Goal: Information Seeking & Learning: Learn about a topic

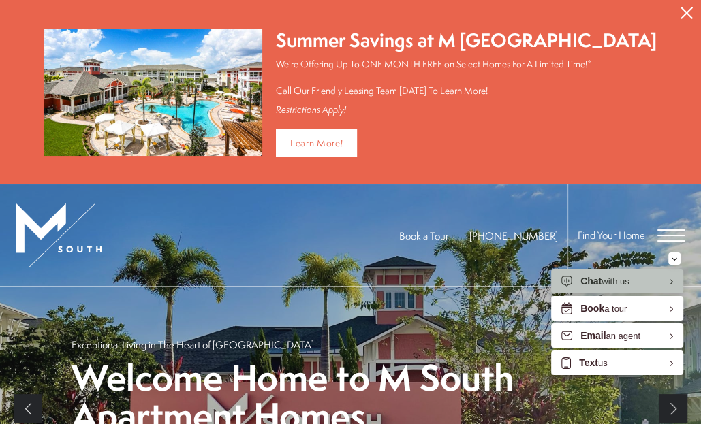
click at [681, 10] on icon "Close Alert" at bounding box center [687, 13] width 12 height 12
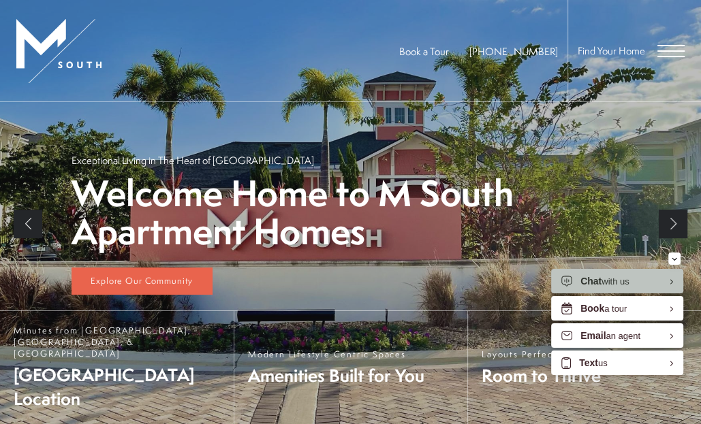
click at [668, 51] on span "Open Menu" at bounding box center [670, 50] width 27 height 12
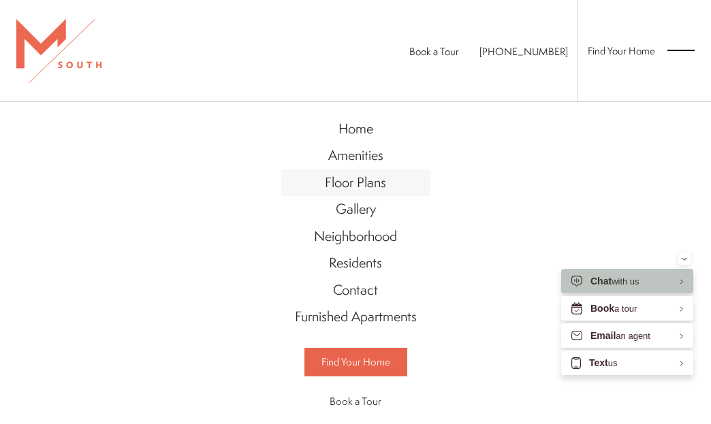
click at [352, 190] on span "Floor Plans" at bounding box center [355, 182] width 61 height 18
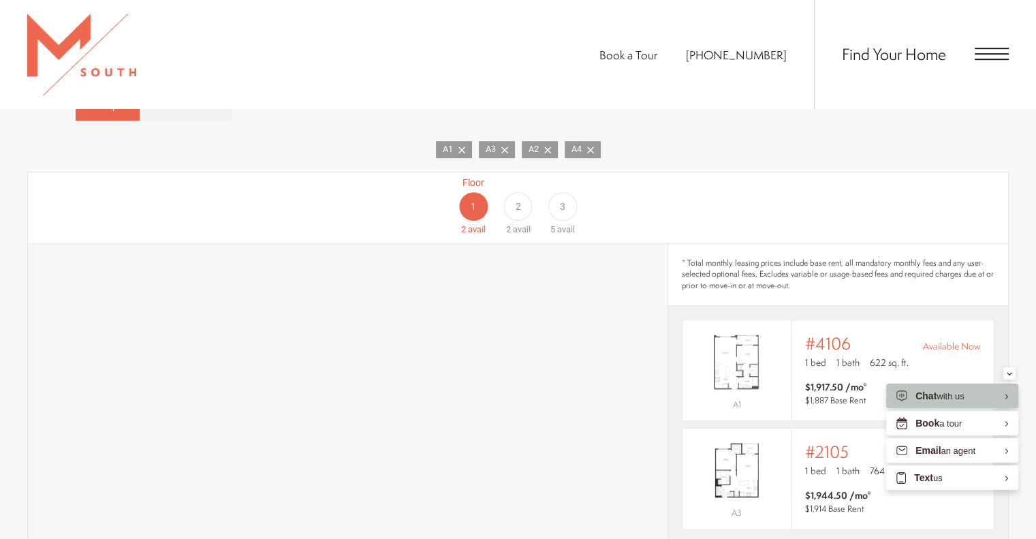
scroll to position [980, 0]
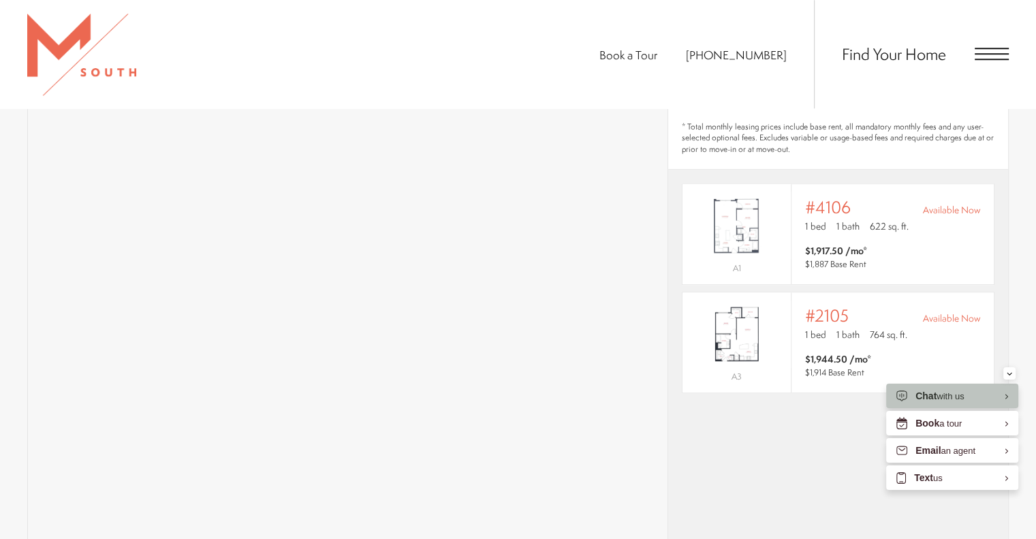
click at [700, 424] on div "* Total monthly leasing prices include base rent, all mandatory monthly fees an…" at bounding box center [838, 383] width 340 height 551
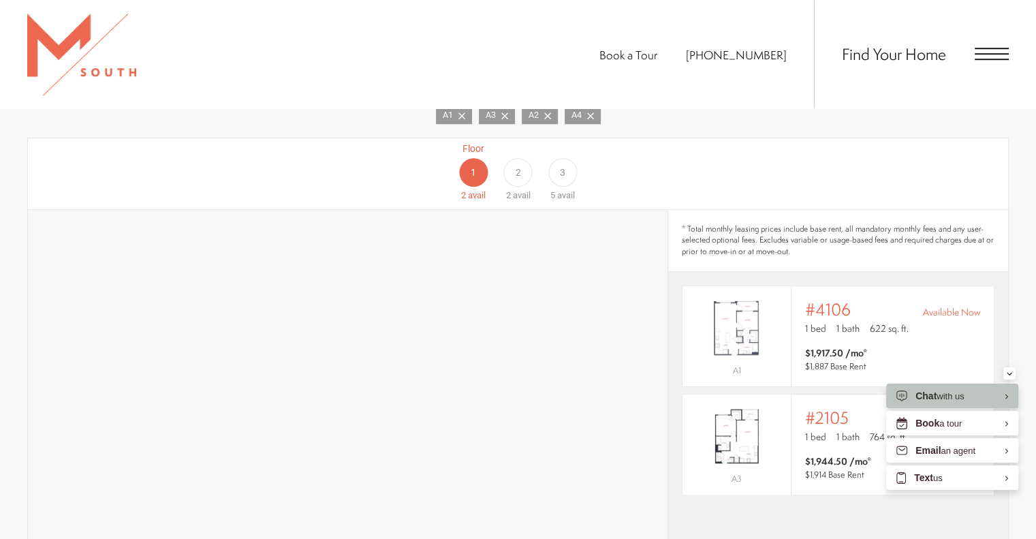
scroll to position [775, 0]
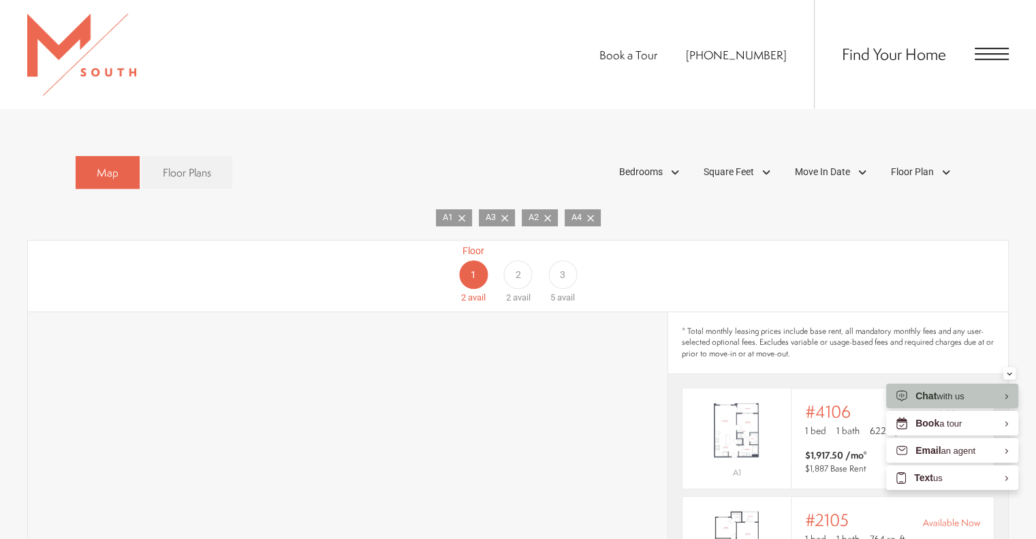
click at [526, 260] on div "2" at bounding box center [517, 274] width 29 height 29
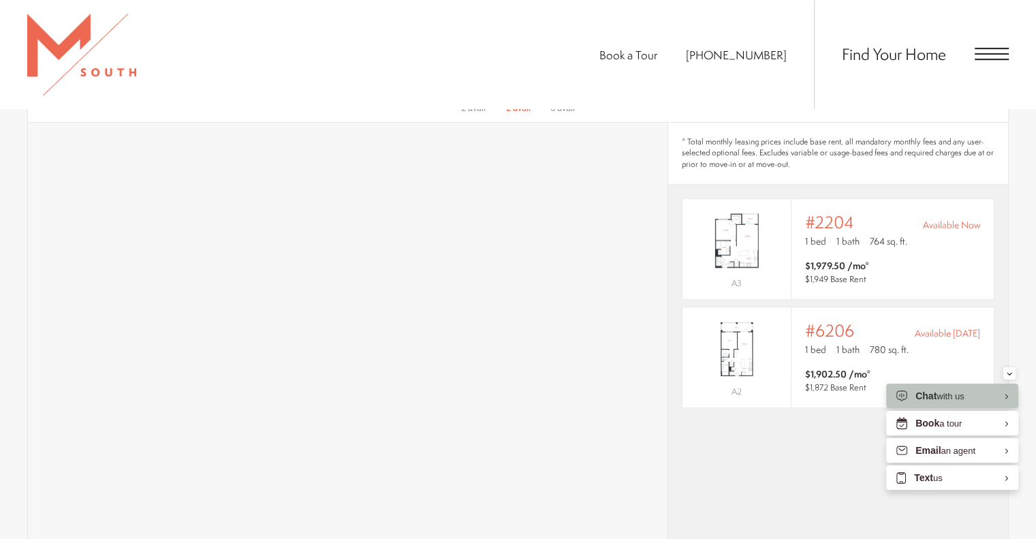
scroll to position [980, 0]
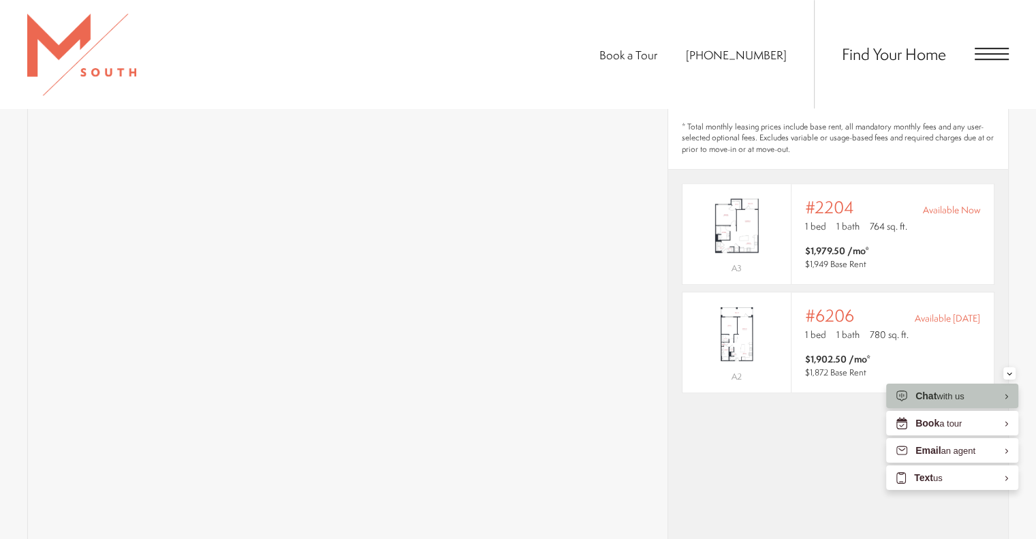
click at [700, 422] on div "* Total monthly leasing prices include base rent, all mandatory monthly fees an…" at bounding box center [838, 383] width 340 height 551
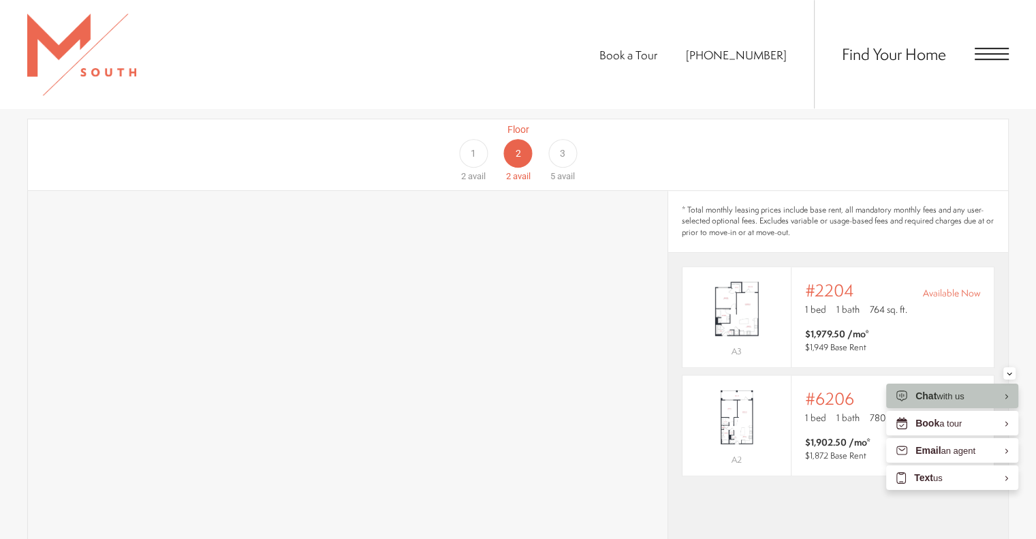
scroll to position [775, 0]
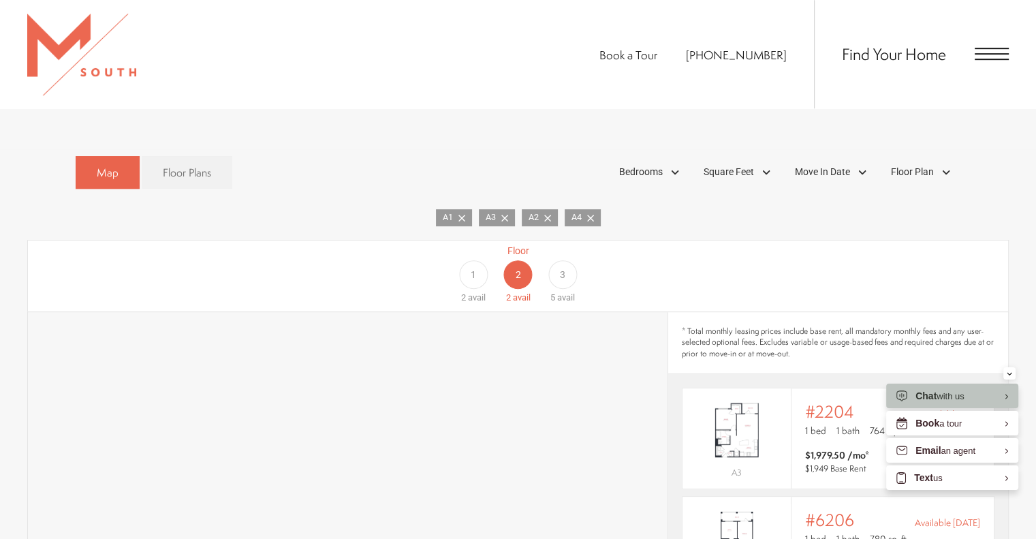
click at [572, 260] on div "3" at bounding box center [562, 274] width 29 height 29
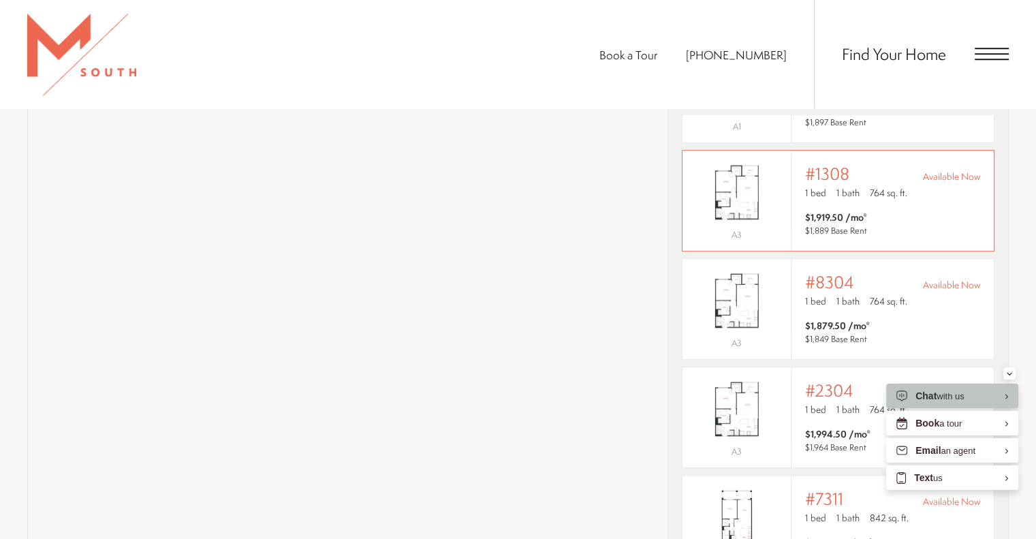
scroll to position [1116, 0]
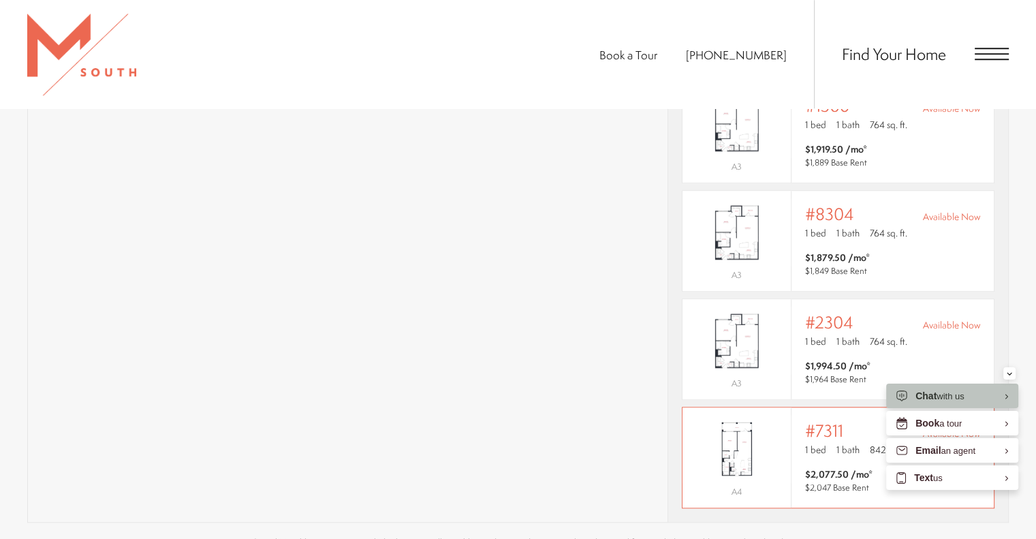
click at [700, 424] on p "A4" at bounding box center [737, 492] width 108 height 18
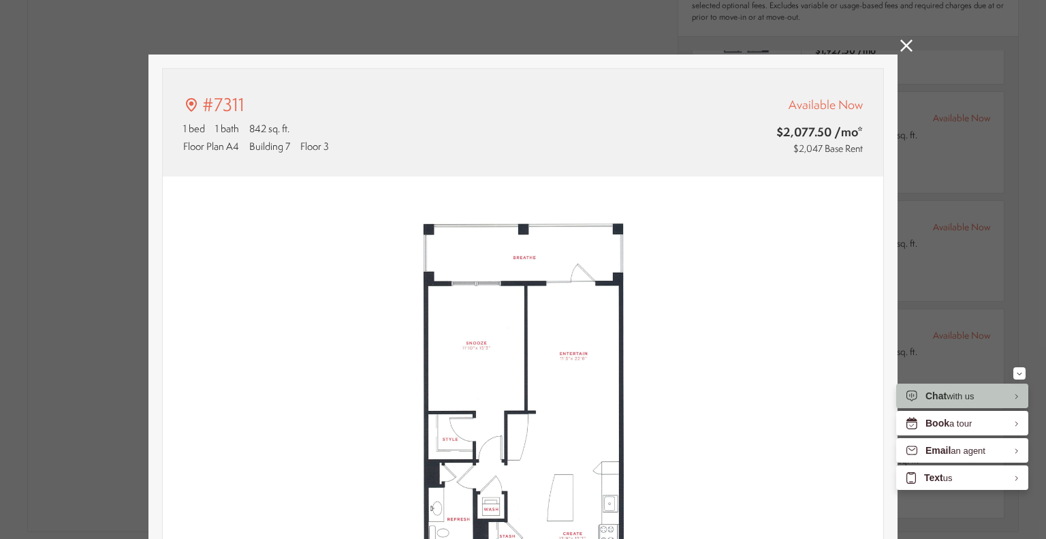
scroll to position [136, 0]
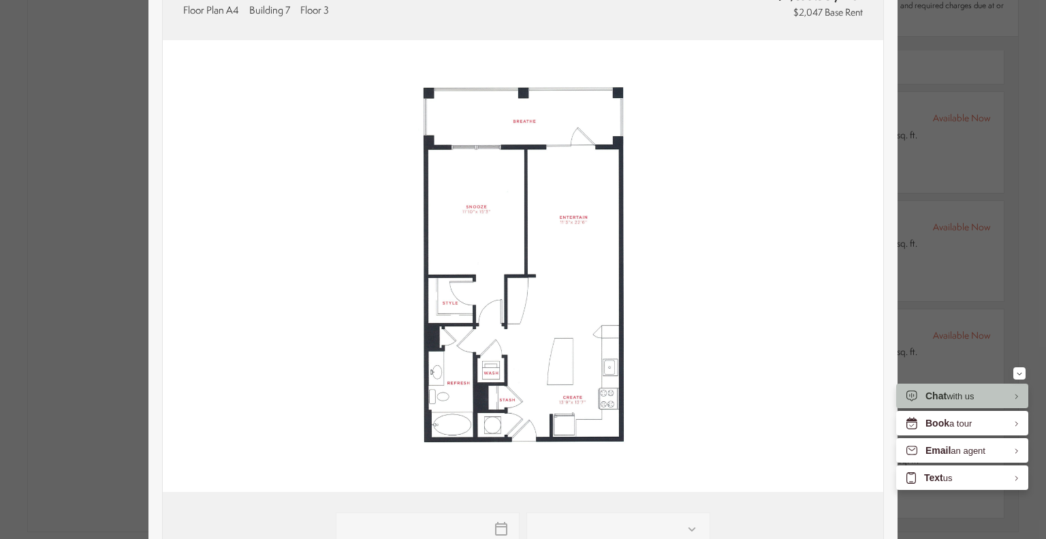
type input "**********"
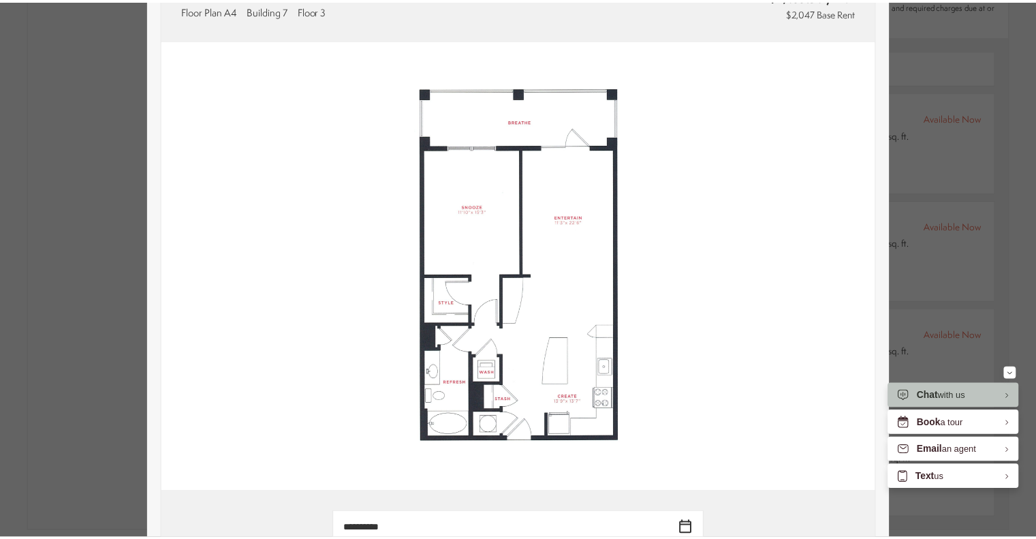
scroll to position [1116, 0]
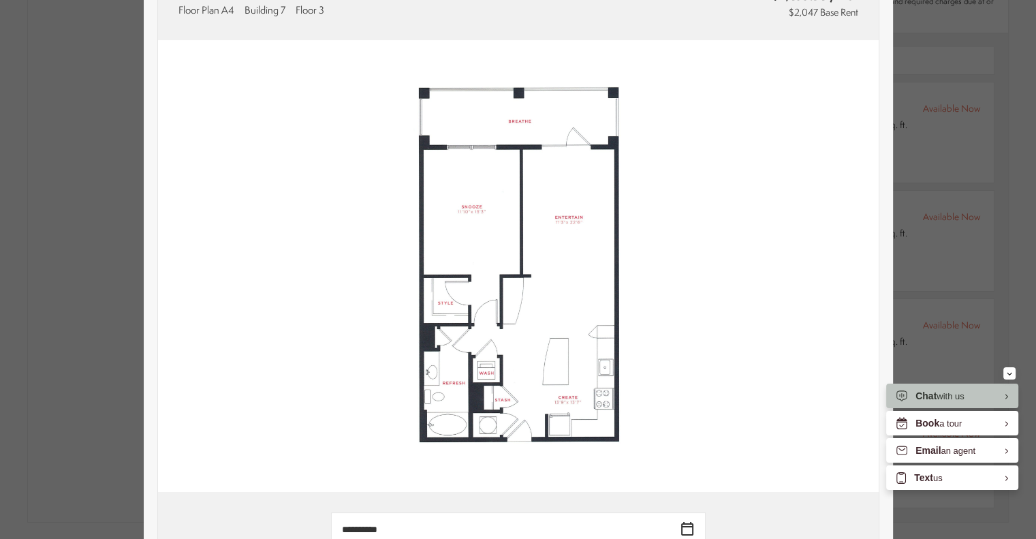
click at [700, 138] on div "#7311 1 bed 1 bath 842 sq. ft. Floor Plan A4 Building 7 Floor 3 Available Now $…" at bounding box center [518, 269] width 1036 height 539
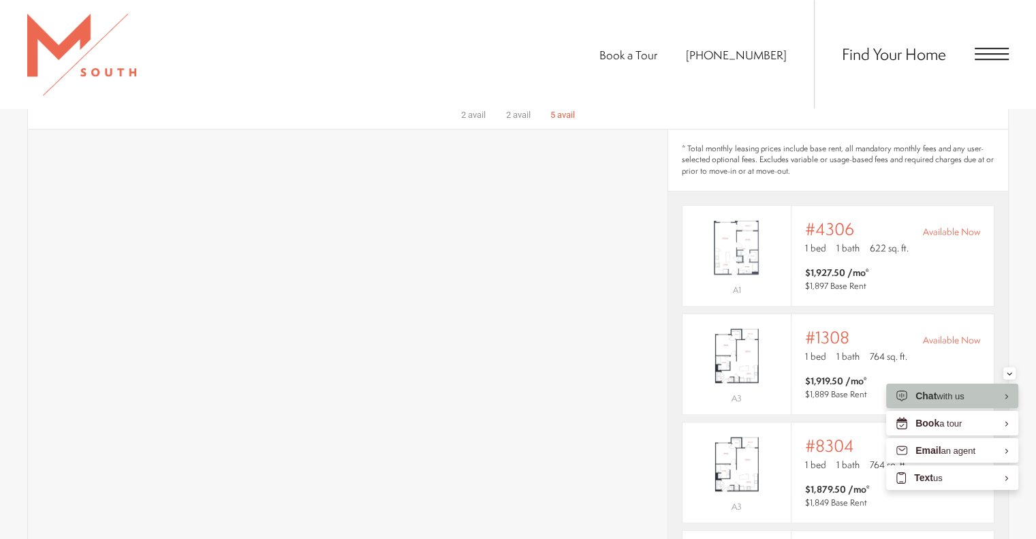
scroll to position [843, 0]
